Goal: Navigation & Orientation: Find specific page/section

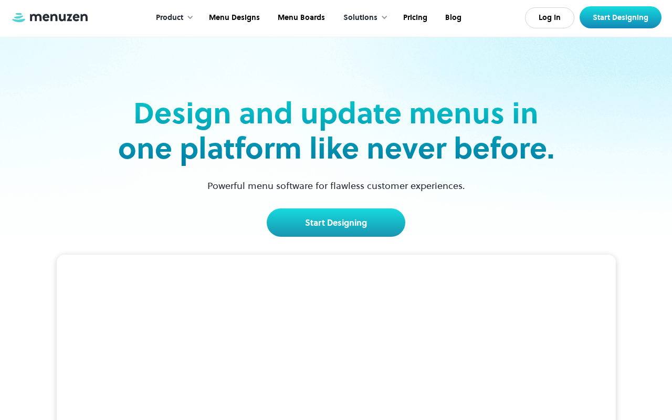
click at [50, 20] on link at bounding box center [49, 18] width 79 height 12
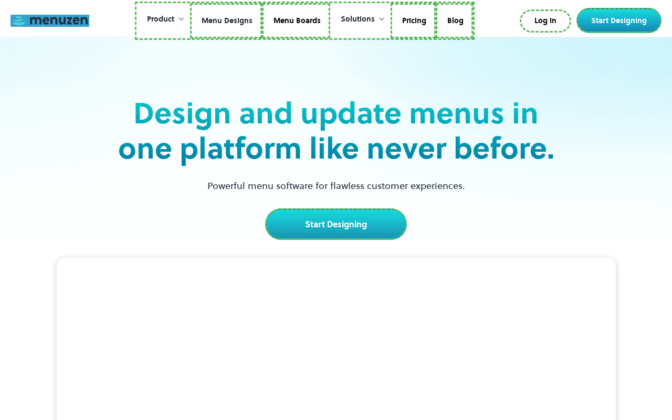
click at [227, 20] on link "Menu Designs" at bounding box center [226, 21] width 72 height 36
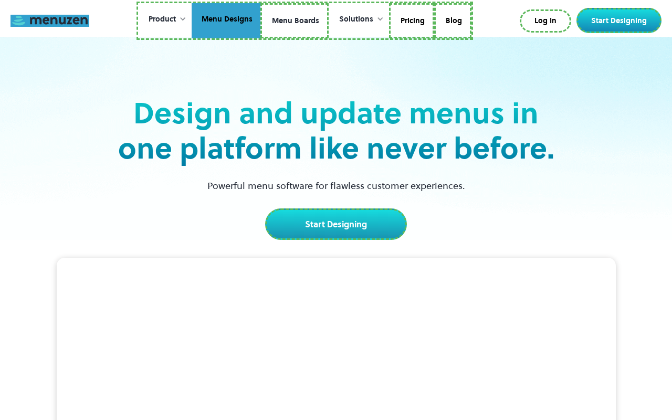
click at [294, 20] on link "Menu Boards" at bounding box center [294, 21] width 68 height 36
click at [409, 20] on link "Pricing" at bounding box center [409, 21] width 45 height 36
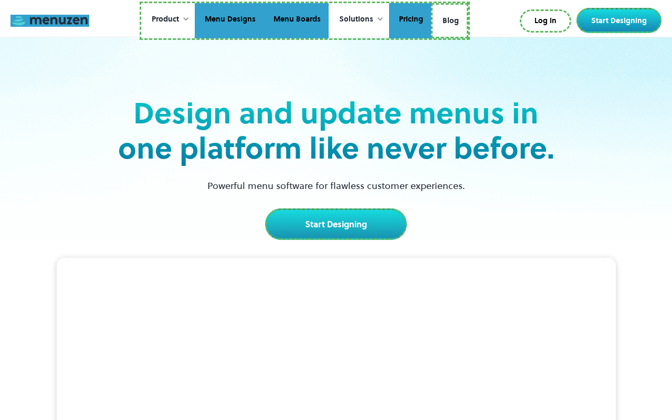
click at [449, 19] on link "Blog" at bounding box center [449, 21] width 37 height 36
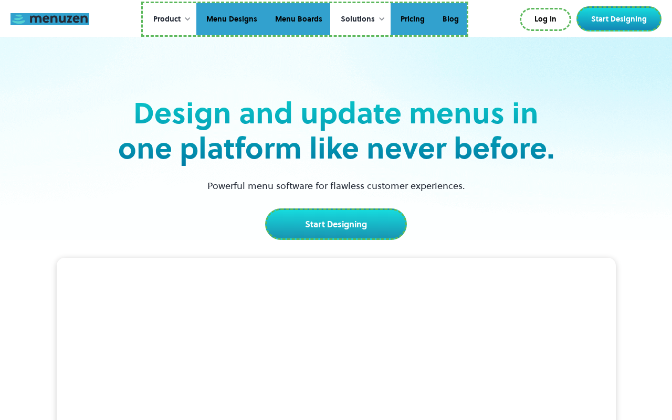
click at [547, 19] on link "Log In" at bounding box center [544, 19] width 51 height 23
click at [621, 19] on link "Start Designing" at bounding box center [618, 18] width 85 height 25
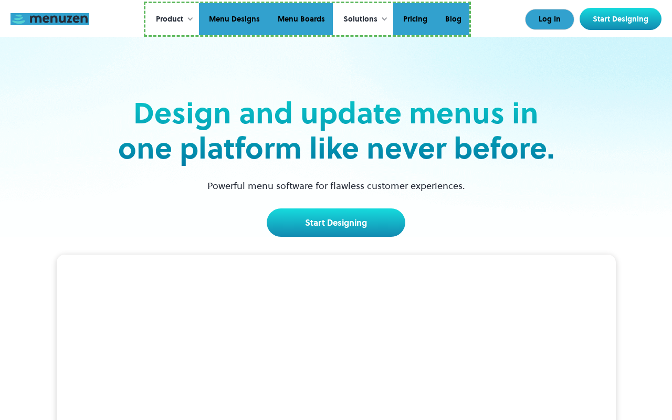
click at [335, 222] on link "Start Designing" at bounding box center [336, 222] width 139 height 28
